Goal: Find specific page/section

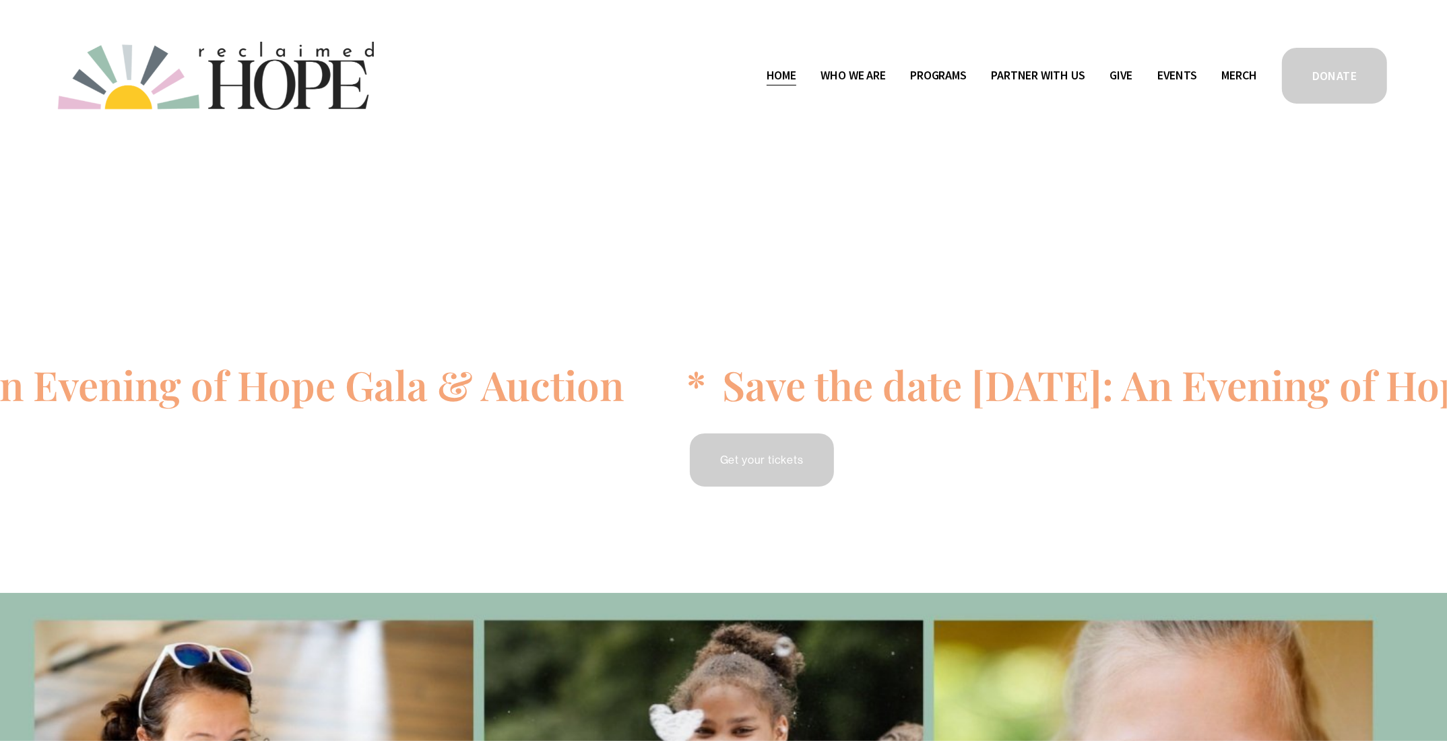
click at [849, 73] on span "Who We Are" at bounding box center [853, 76] width 65 height 20
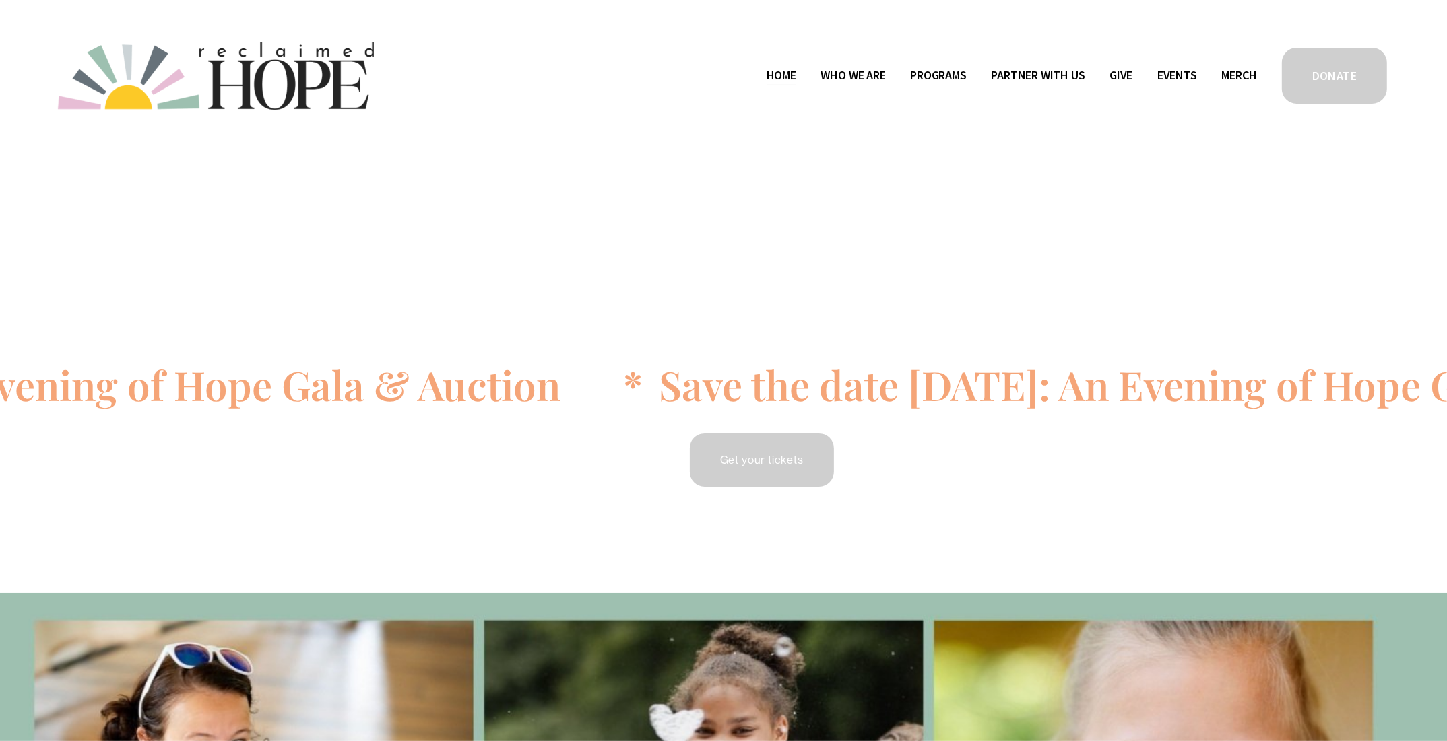
click at [846, 74] on span "Who We Are" at bounding box center [853, 76] width 65 height 20
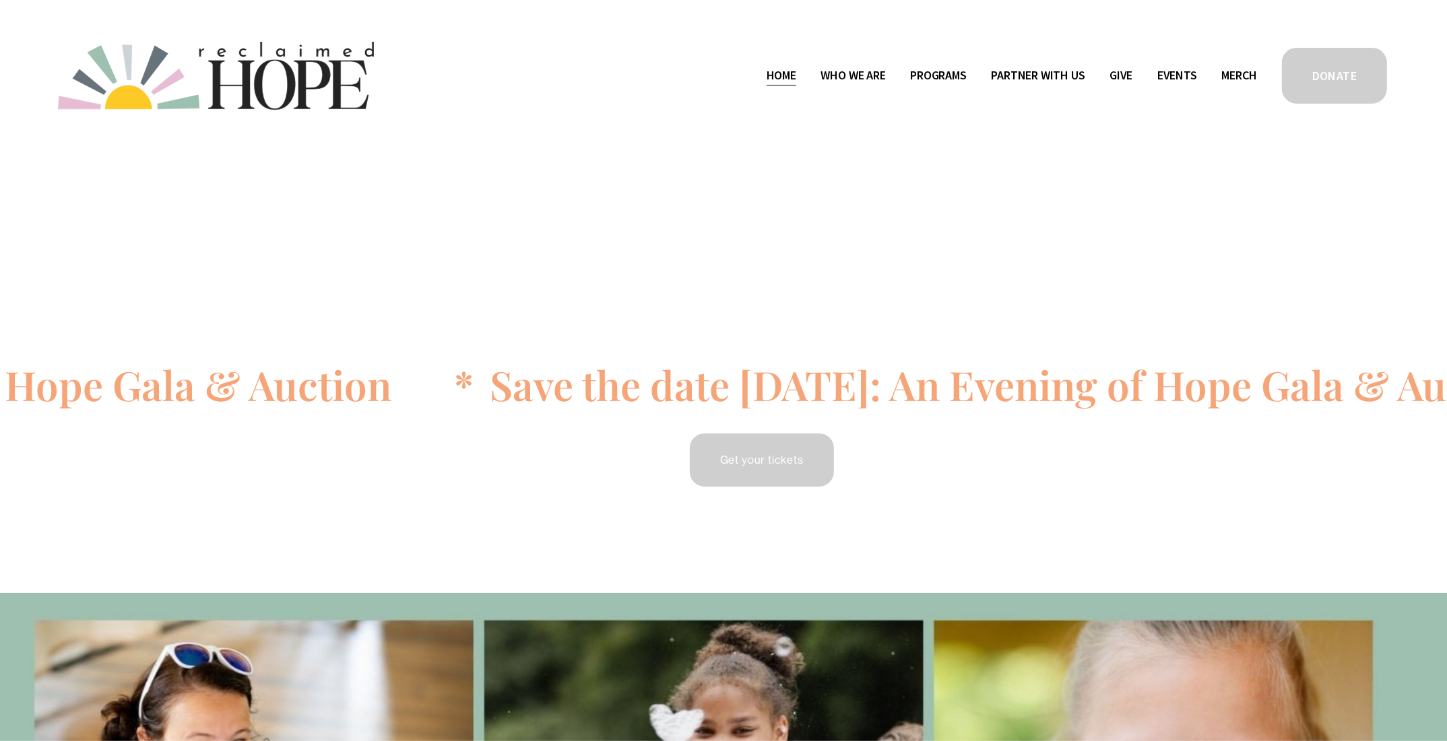
click at [0, 0] on span "Staff & Board" at bounding box center [0, 0] width 0 height 0
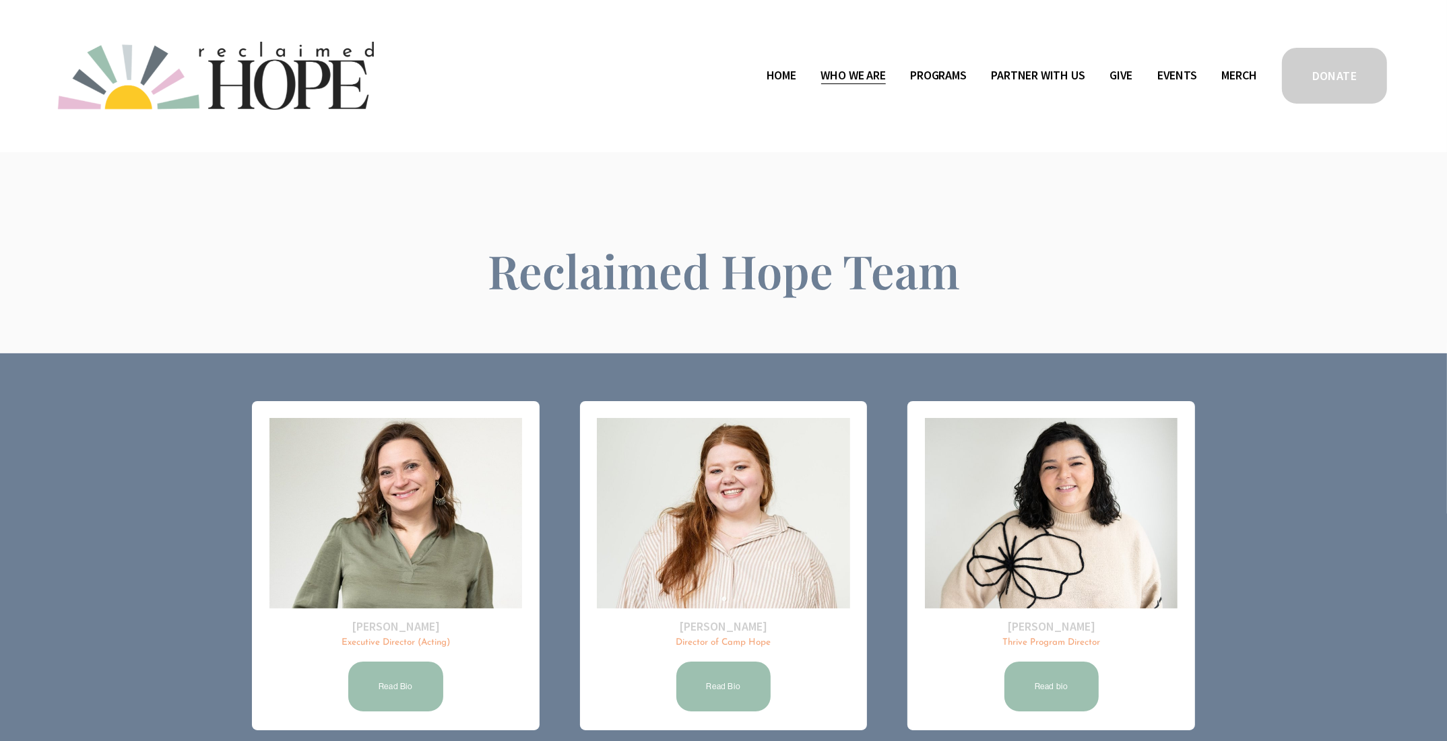
click at [0, 0] on span "Public Documents" at bounding box center [0, 0] width 0 height 0
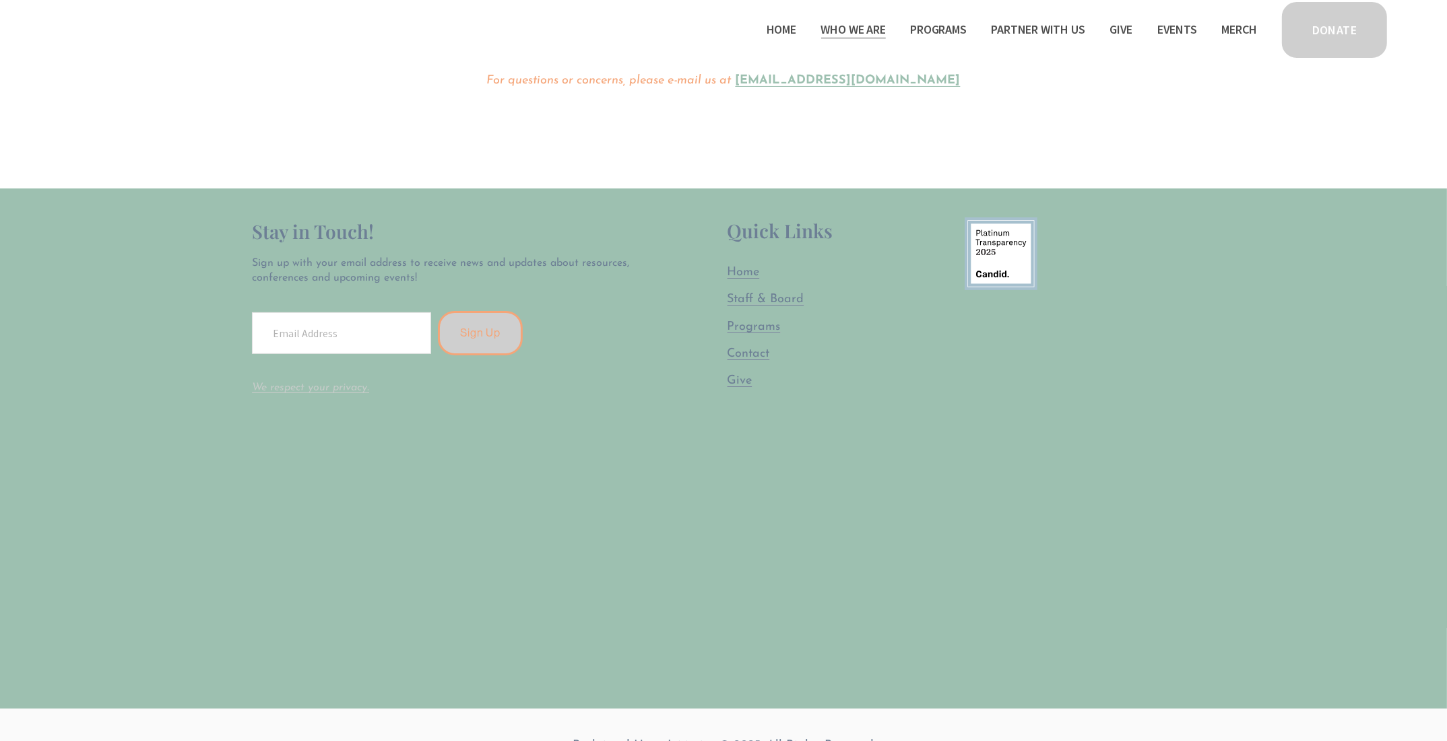
scroll to position [44, 0]
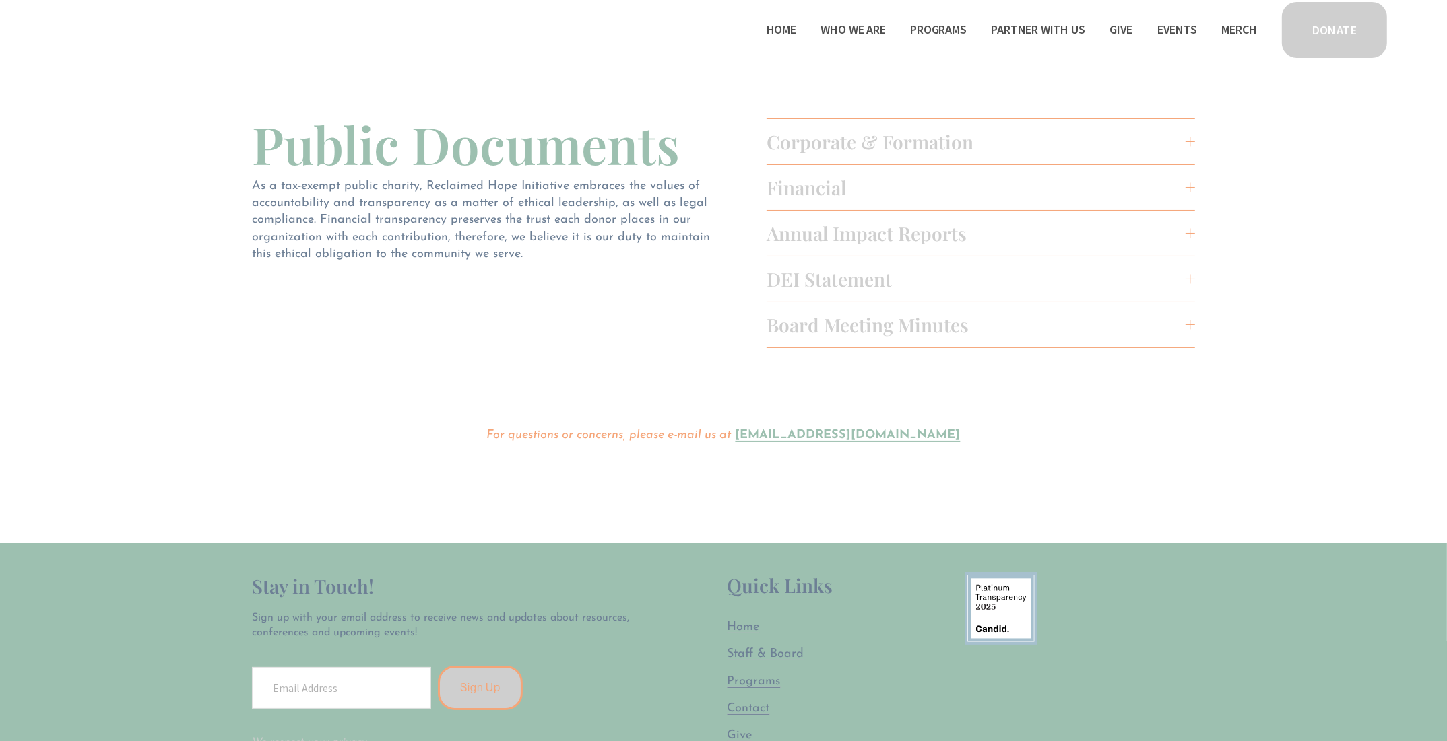
click at [1168, 329] on span "Board Meeting Minutes" at bounding box center [975, 324] width 419 height 25
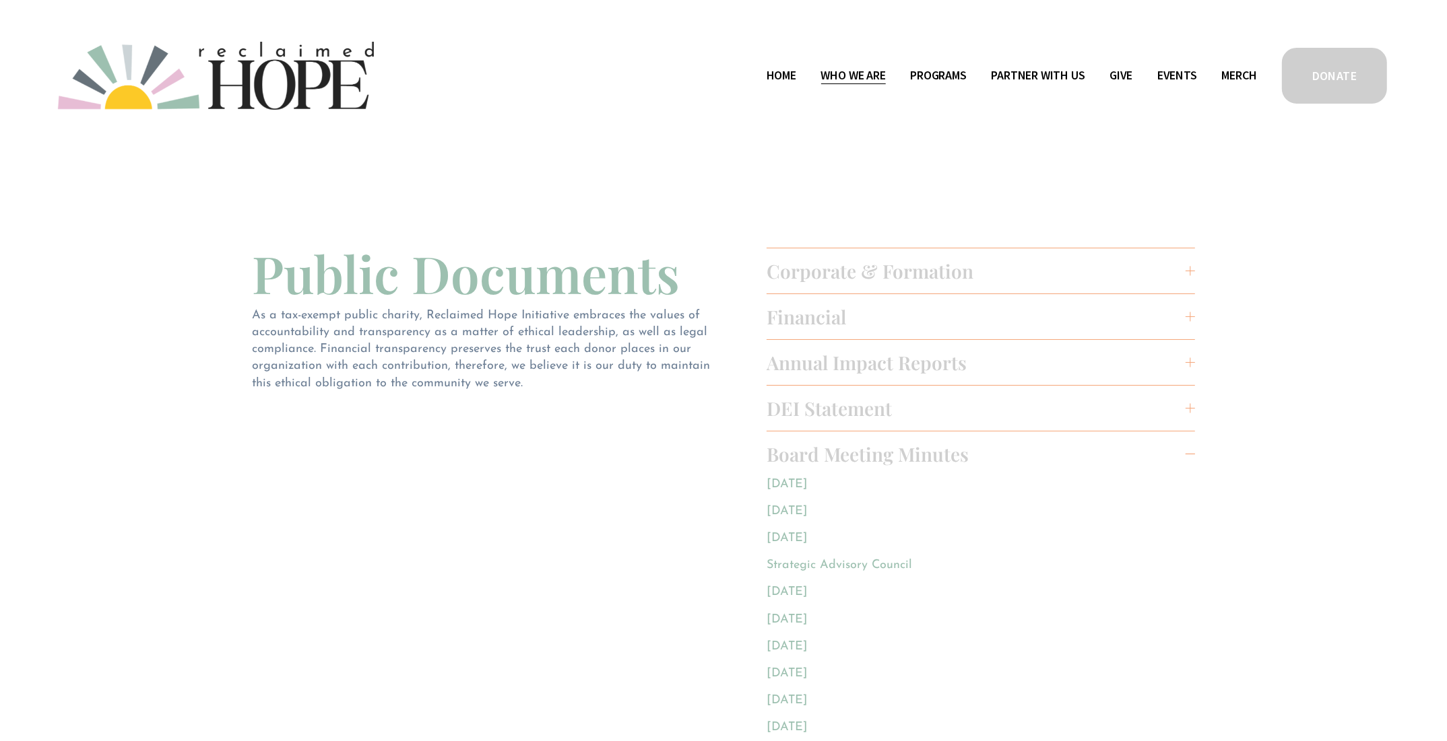
scroll to position [0, 0]
